Goal: Navigation & Orientation: Find specific page/section

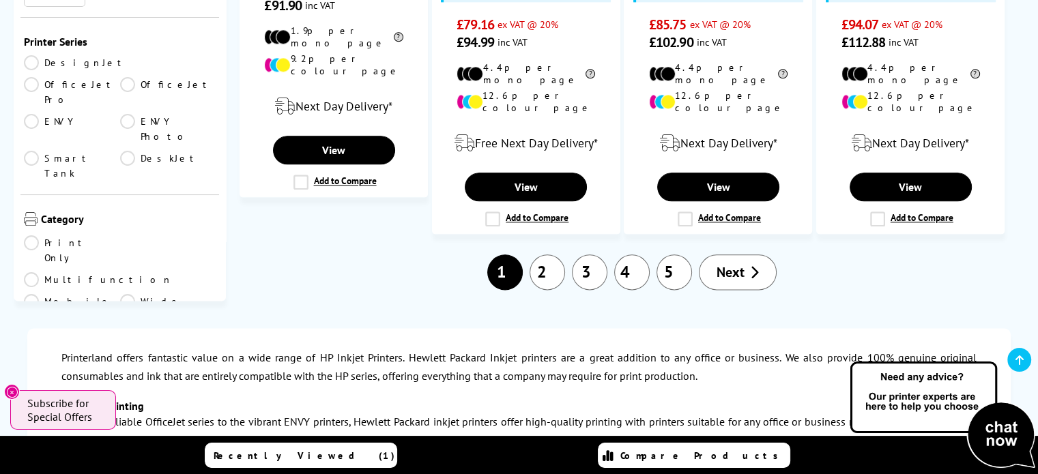
scroll to position [1670, 0]
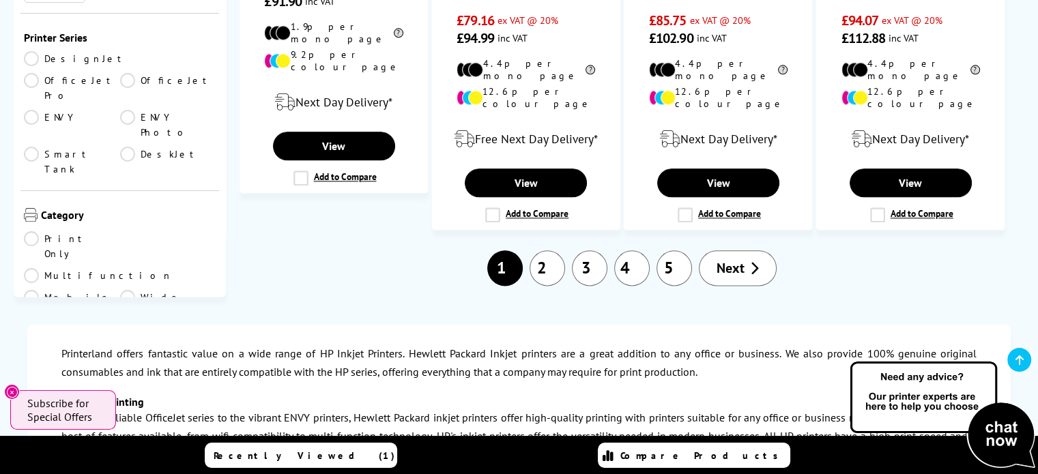
click at [549, 251] on link "2" at bounding box center [547, 268] width 35 height 35
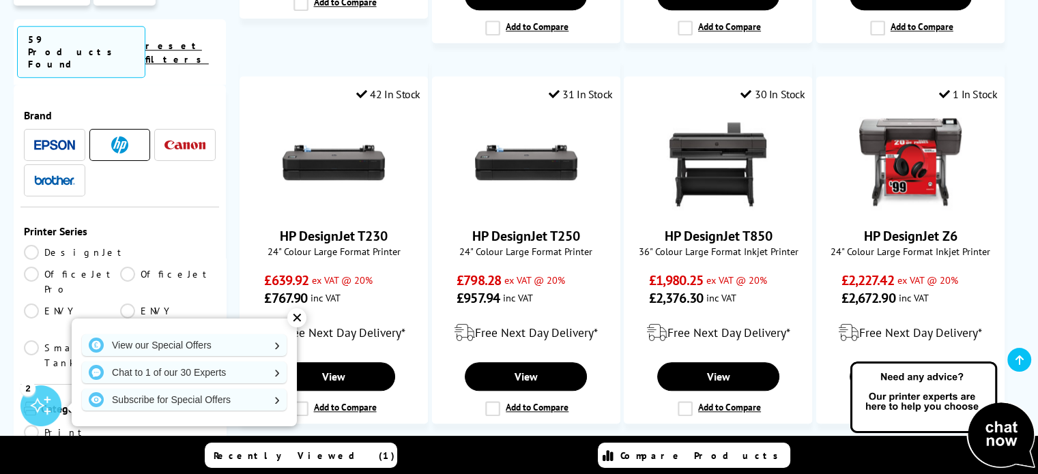
scroll to position [1291, 0]
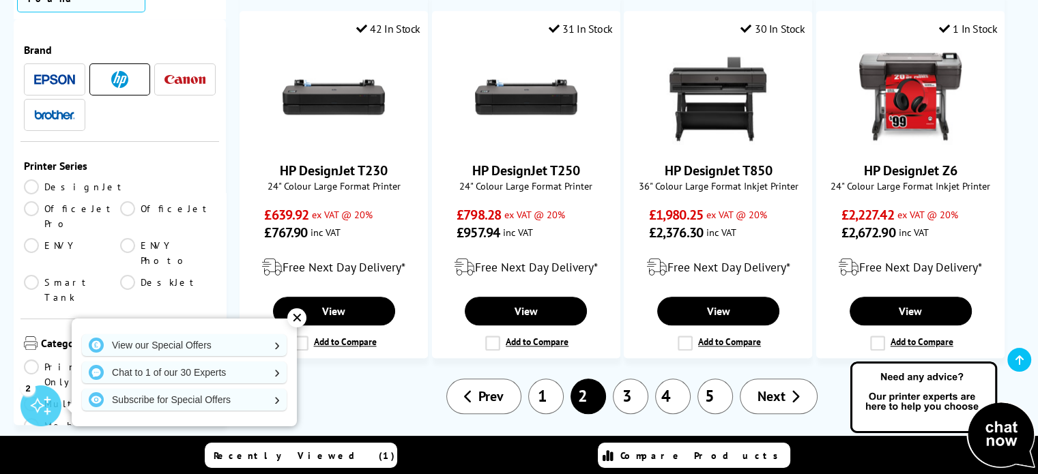
click at [636, 379] on link "3" at bounding box center [630, 396] width 35 height 35
